Goal: Find specific page/section: Find specific page/section

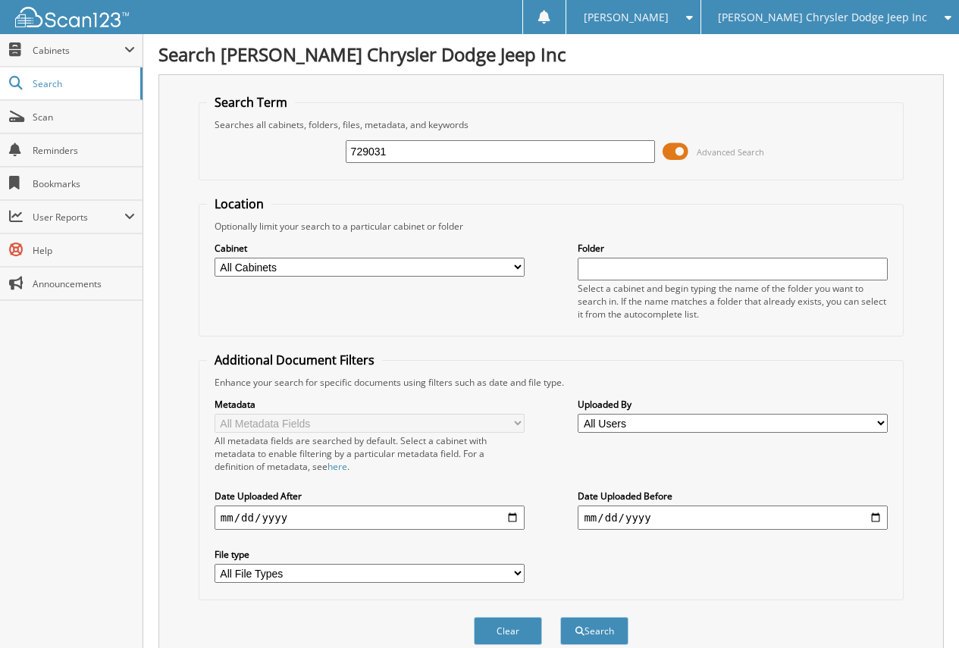
type input "729031"
click at [560, 617] on button "Search" at bounding box center [594, 631] width 68 height 28
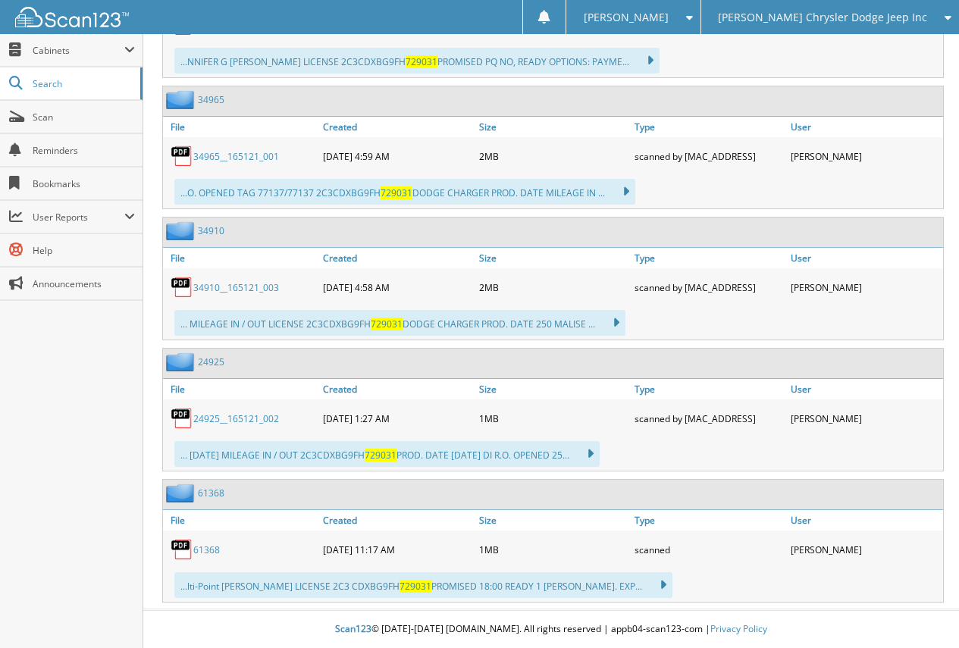
scroll to position [974, 0]
click at [208, 494] on link "61368" at bounding box center [211, 493] width 27 height 13
